Goal: Find specific page/section: Find specific page/section

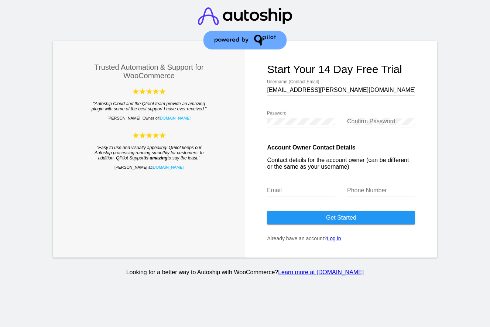
click at [335, 241] on link "Log in" at bounding box center [334, 238] width 14 height 6
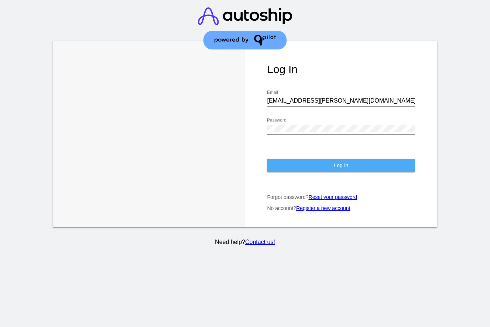
click at [311, 159] on button "Log In" at bounding box center [341, 165] width 148 height 13
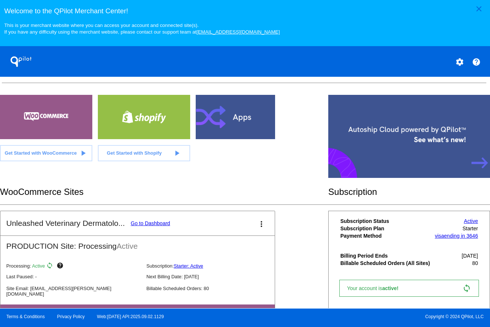
scroll to position [213, 0]
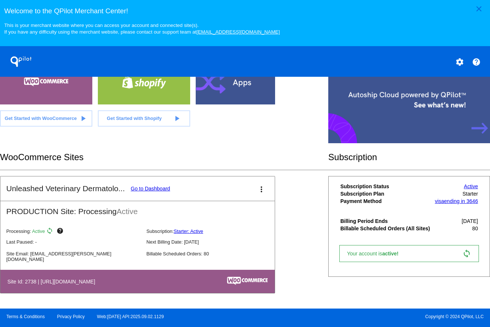
click at [162, 192] on link "Go to Dashboard" at bounding box center [150, 189] width 39 height 6
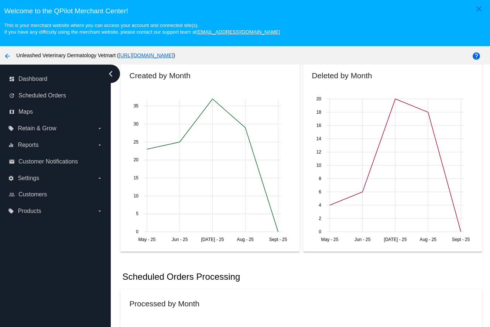
scroll to position [282, 0]
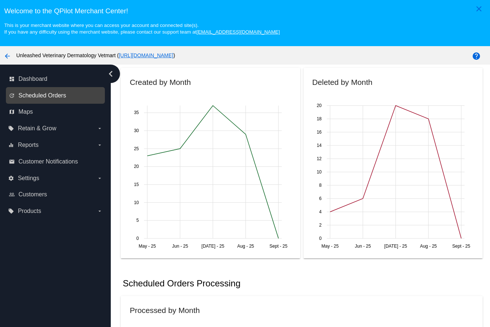
click at [44, 98] on span "Scheduled Orders" at bounding box center [42, 95] width 48 height 7
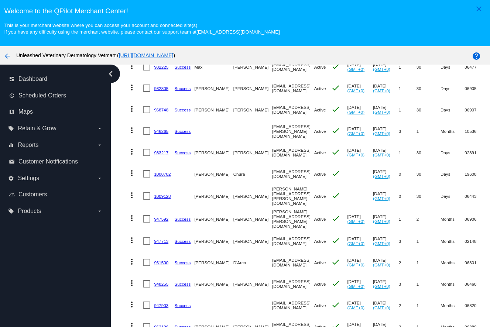
scroll to position [48, 0]
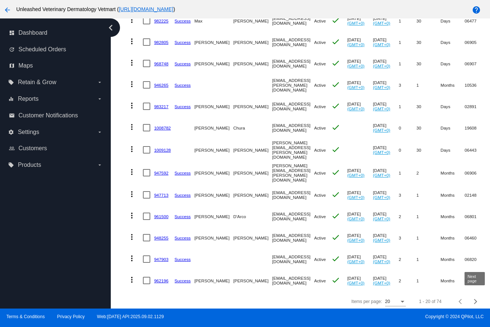
click at [476, 301] on button "Next page" at bounding box center [475, 301] width 15 height 15
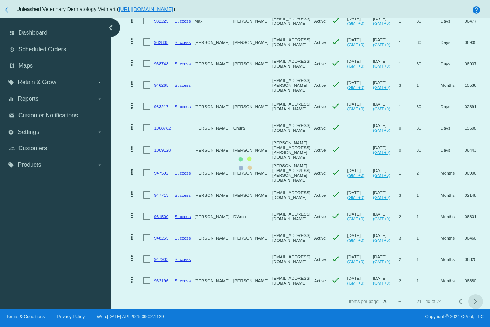
click at [476, 301] on app-dashboard-scheduled-orders "Scheduled Orders add Status: Active (74) Paused (1) Failed (0) Queued (0) Proce…" at bounding box center [303, 29] width 365 height 566
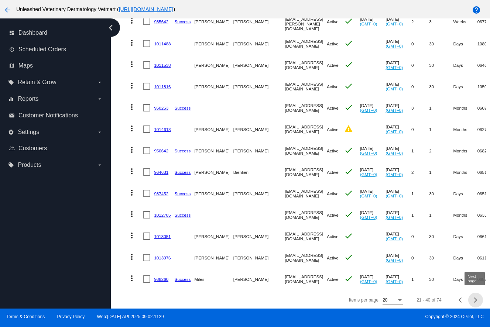
click at [476, 300] on button "Next page" at bounding box center [475, 300] width 15 height 15
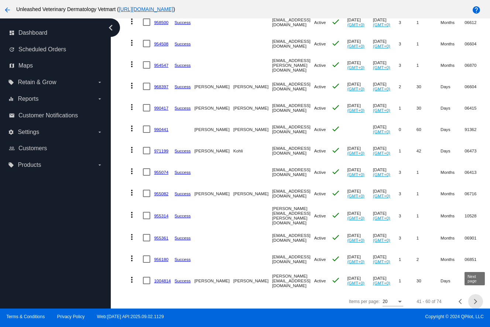
click at [475, 300] on button "Next page" at bounding box center [475, 301] width 15 height 15
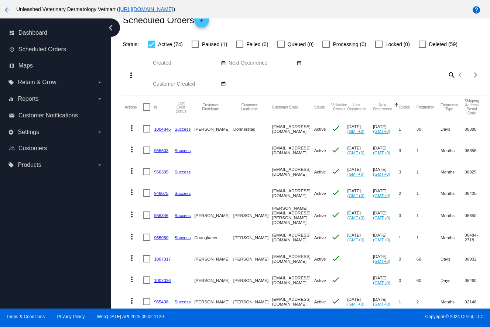
scroll to position [0, 0]
